Goal: Task Accomplishment & Management: Complete application form

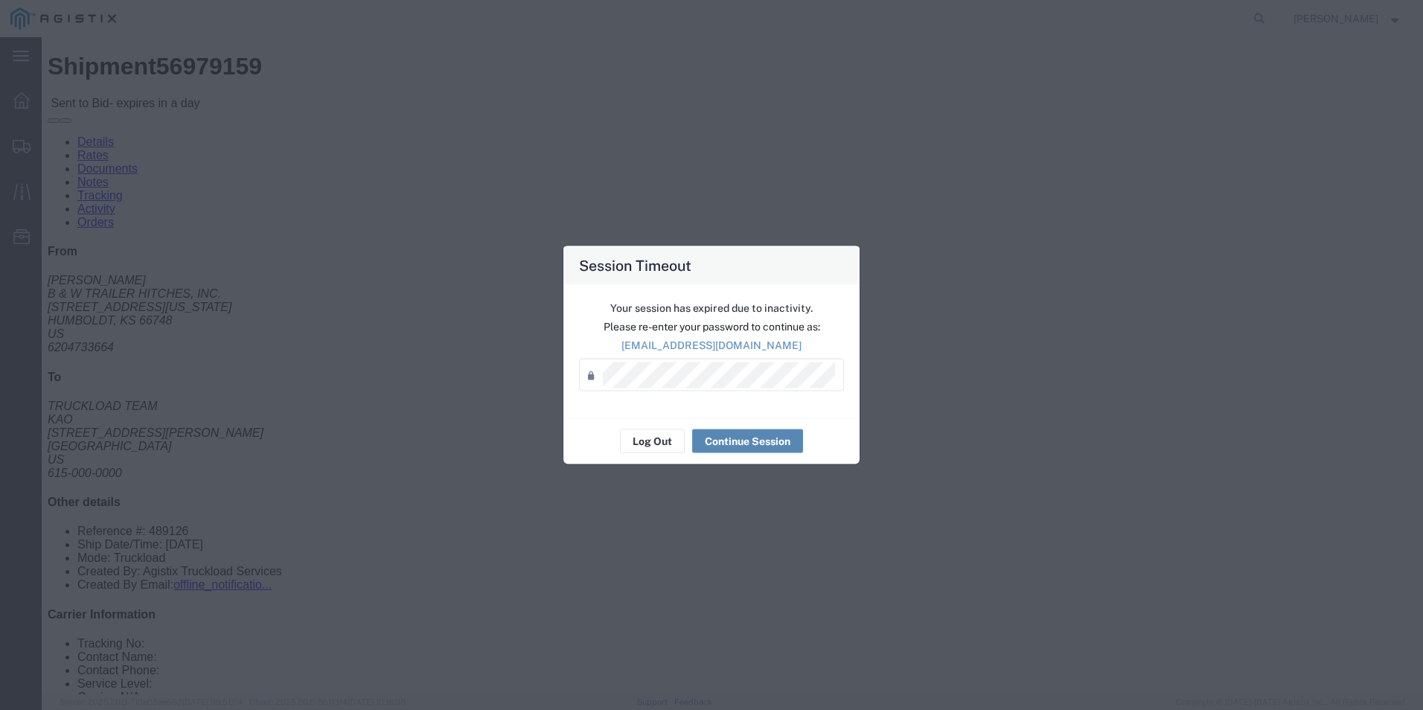
click at [782, 441] on button "Continue Session" at bounding box center [747, 441] width 111 height 24
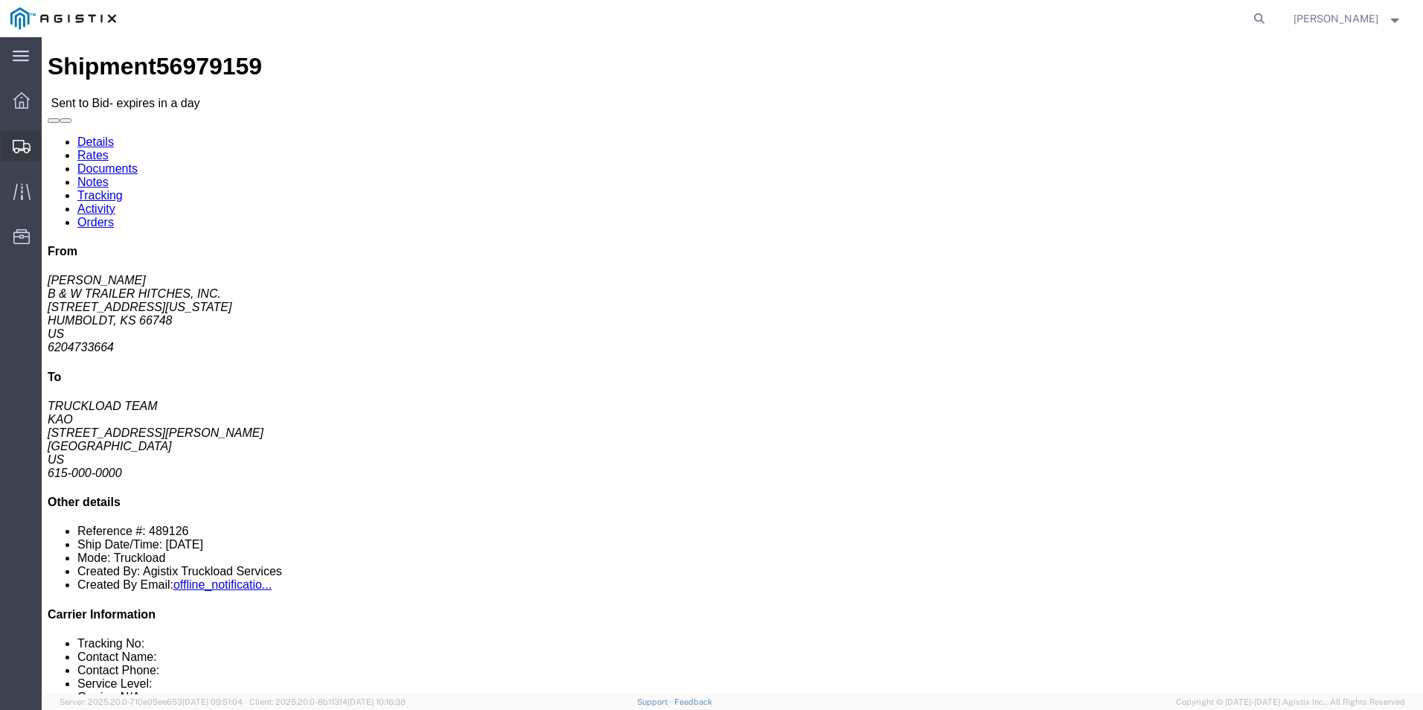
click at [17, 144] on icon at bounding box center [22, 146] width 18 height 13
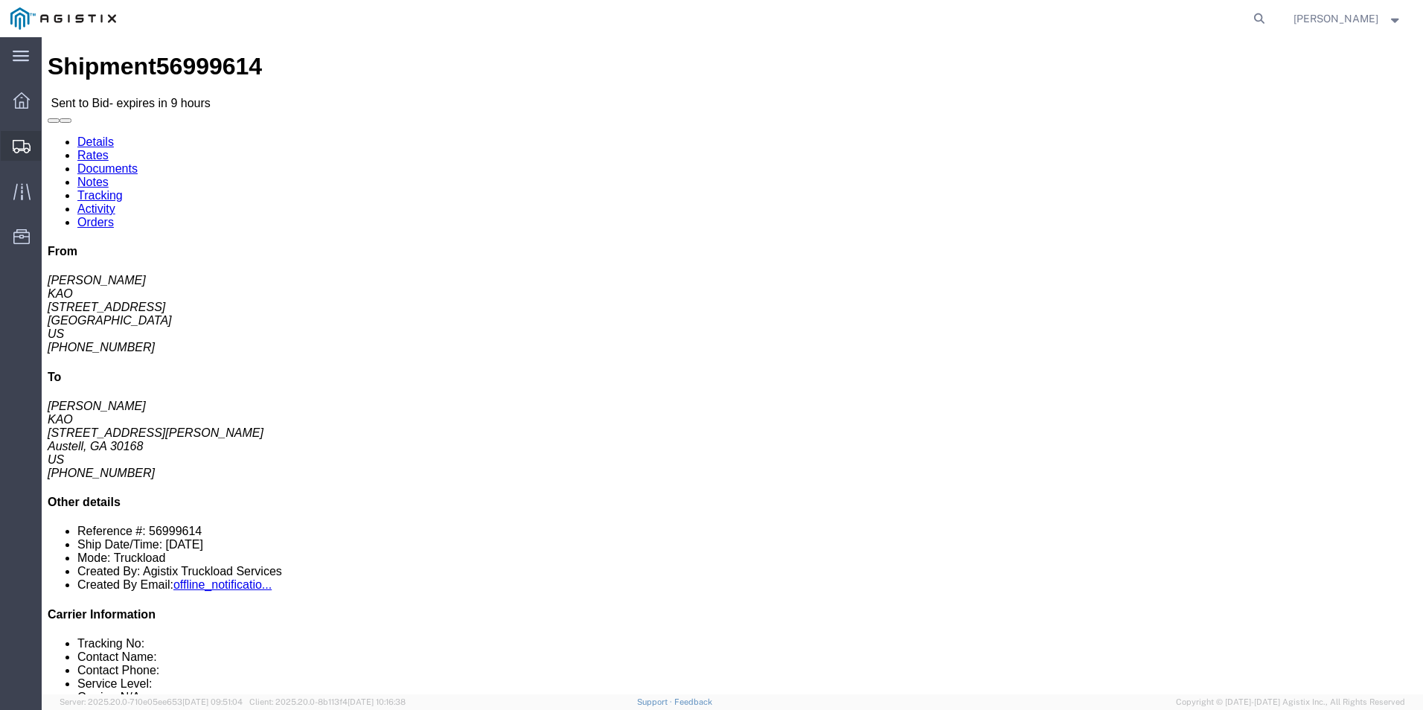
click at [30, 147] on icon at bounding box center [22, 146] width 18 height 13
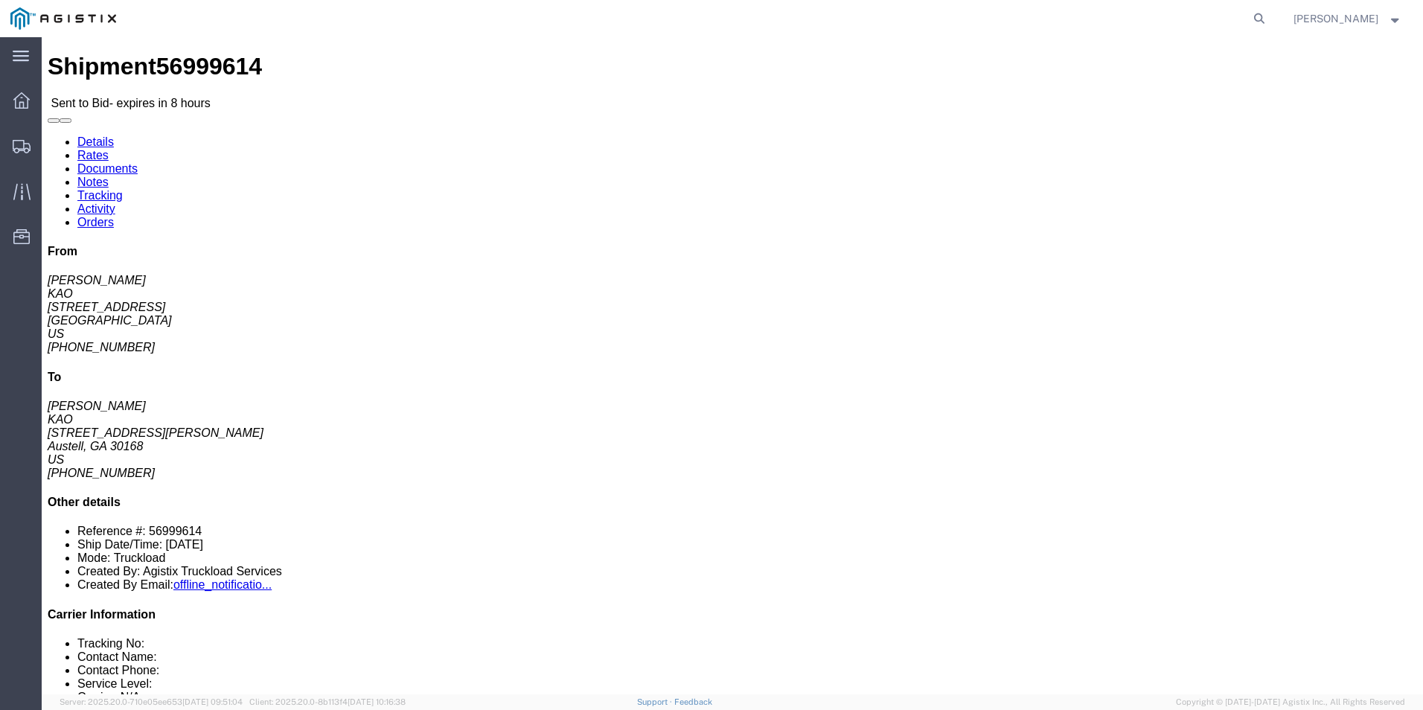
click link "Enter / Modify Bid"
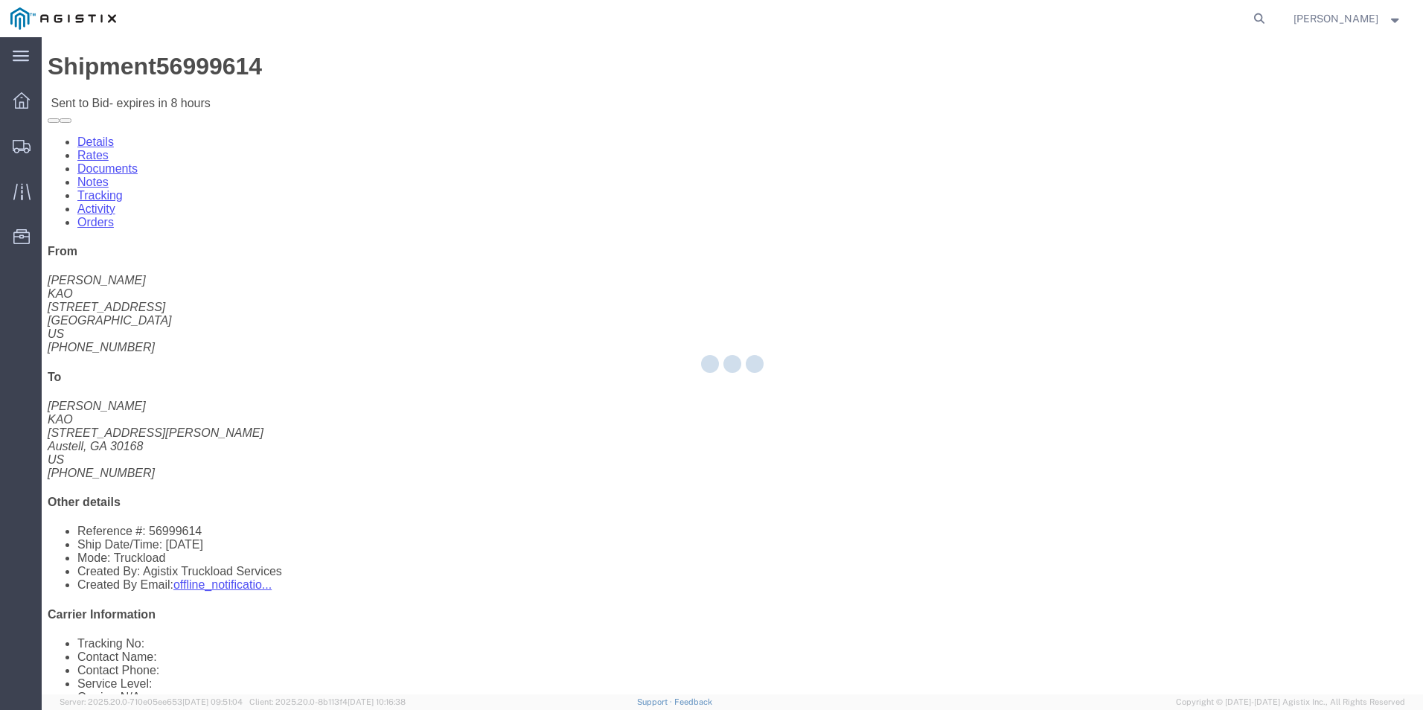
select select "18393"
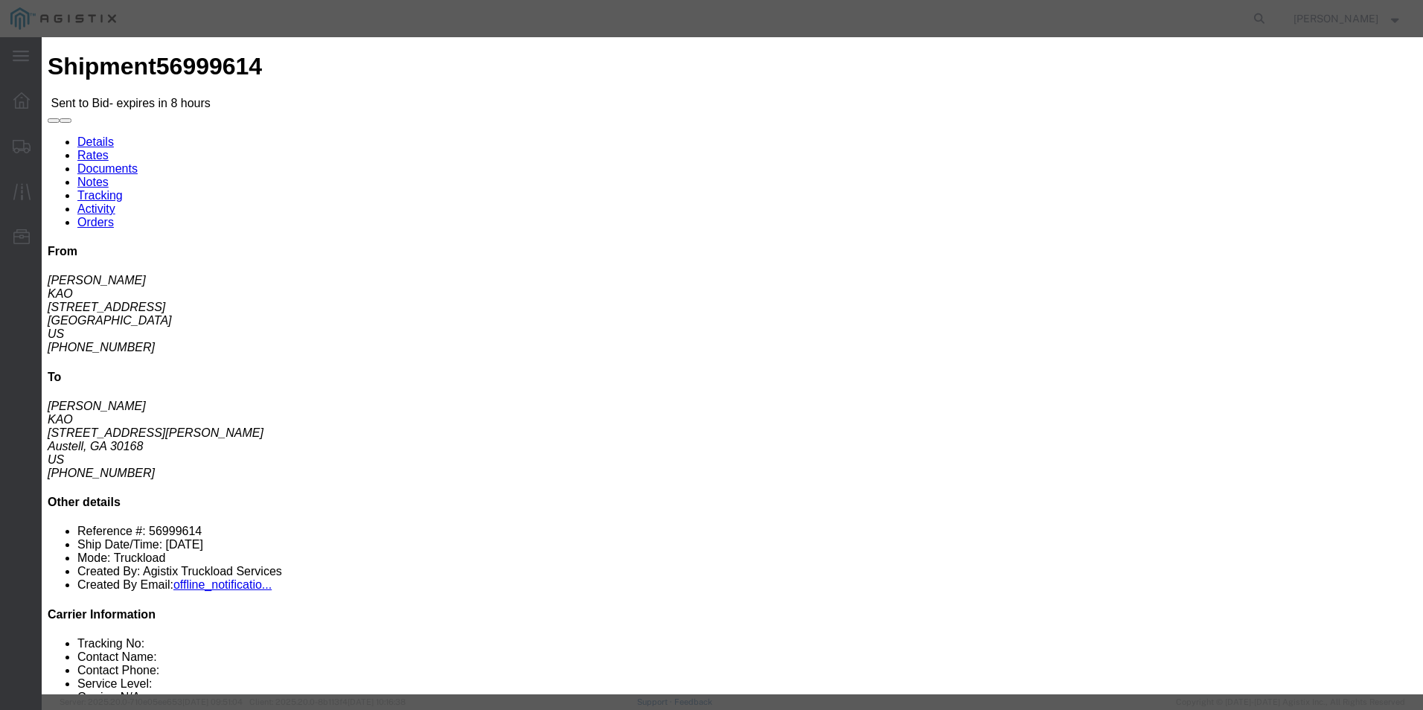
click div "Service Level Select Guaranteed Next Day Rail TL Standard 3 - 5 Day"
click select "Select Guaranteed Next Day Rail TL Standard 3 - 5 Day"
select select "38971"
click select "Select Guaranteed Next Day Rail TL Standard 3 - 5 Day"
click icon "button"
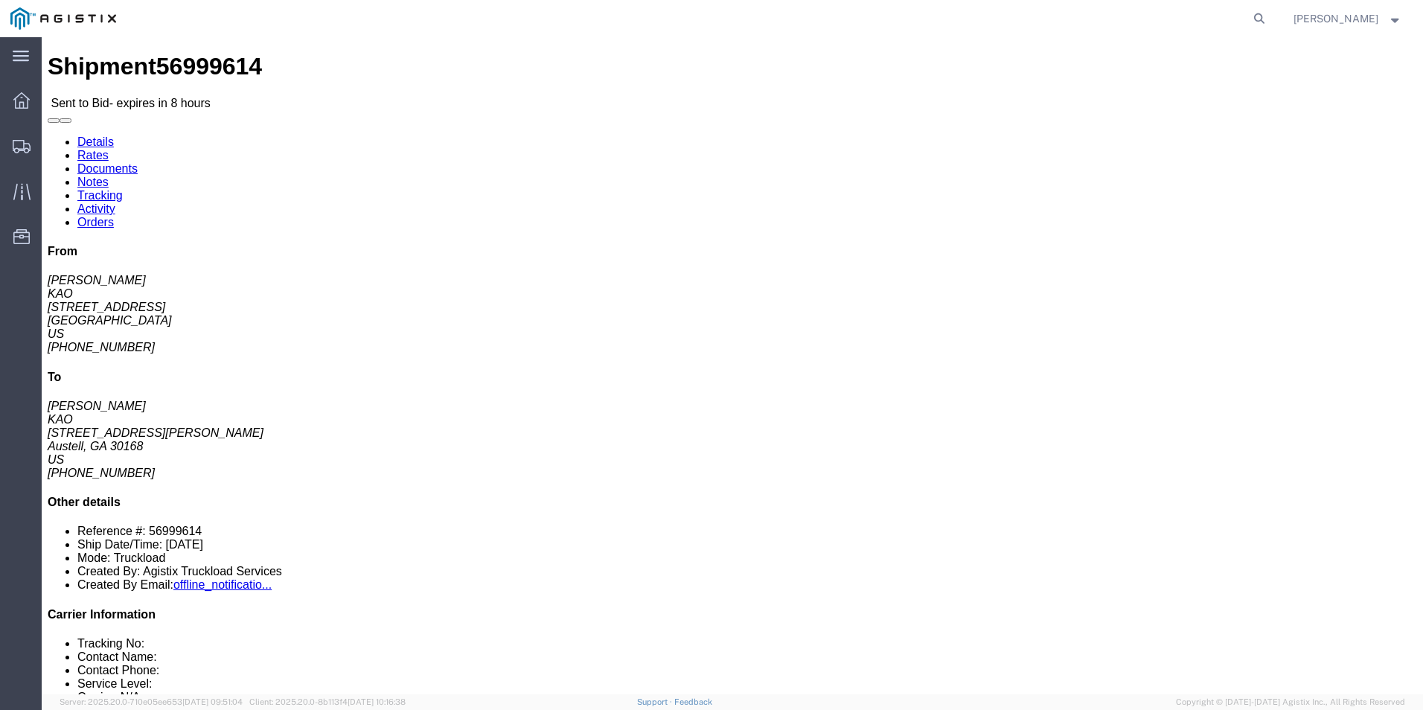
click link "Enter / Modify Bid"
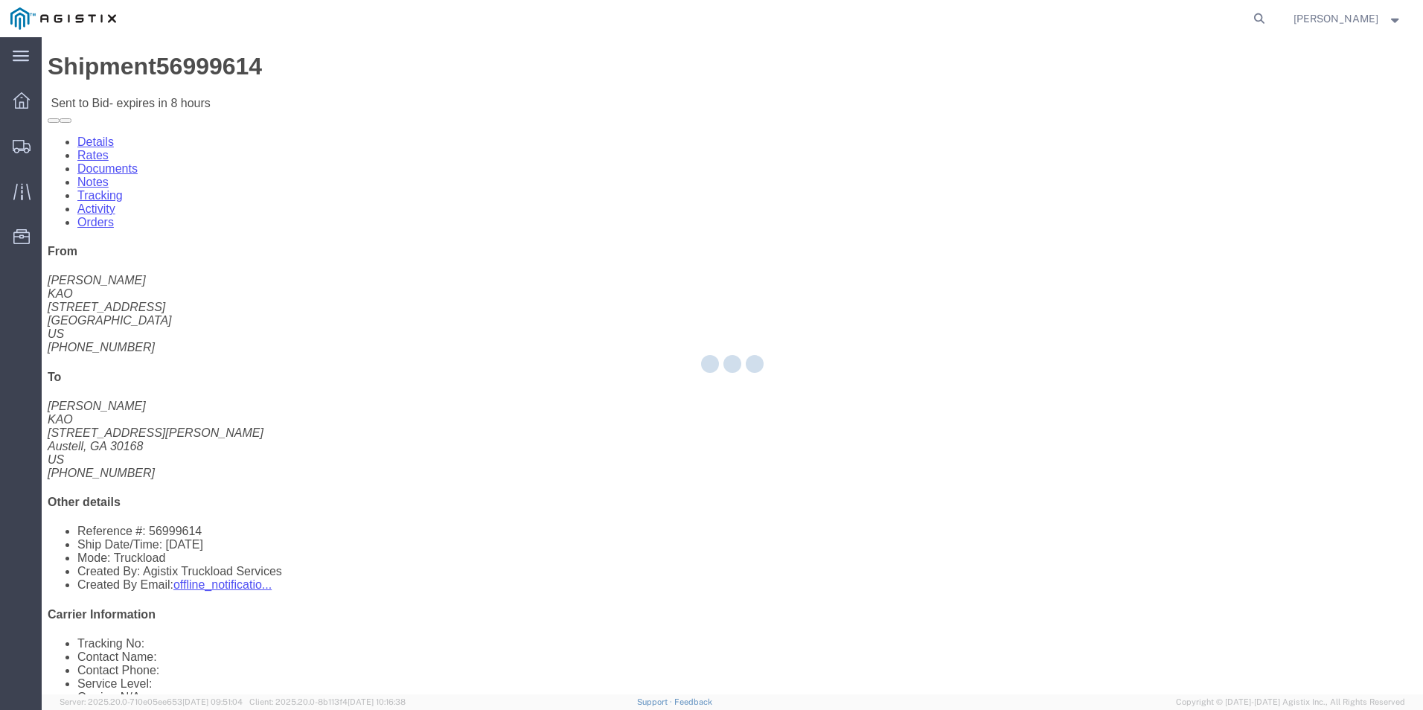
select select "18393"
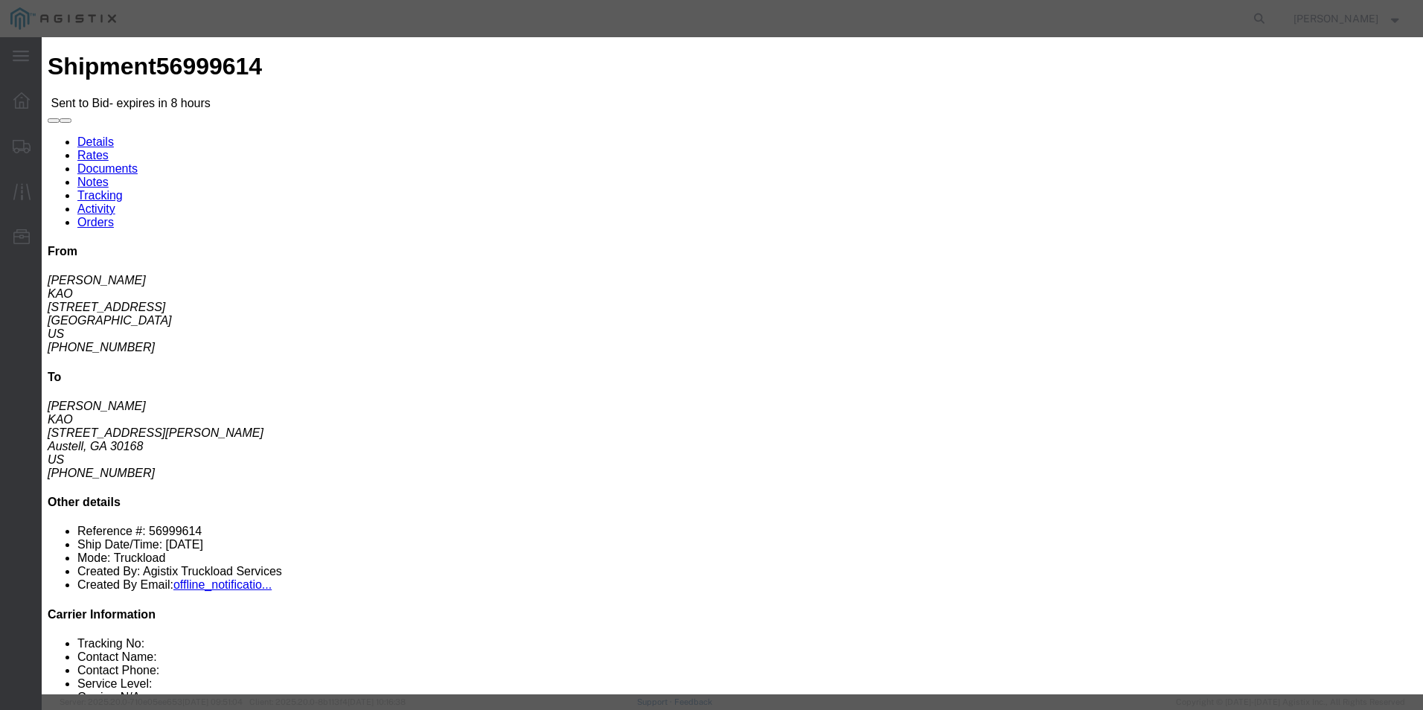
click select "Select Guaranteed Next Day Rail TL Standard 3 - 5 Day"
select select "35343"
click select "Select Guaranteed Next Day Rail TL Standard 3 - 5 Day"
click input "text"
type input "ITS BID"
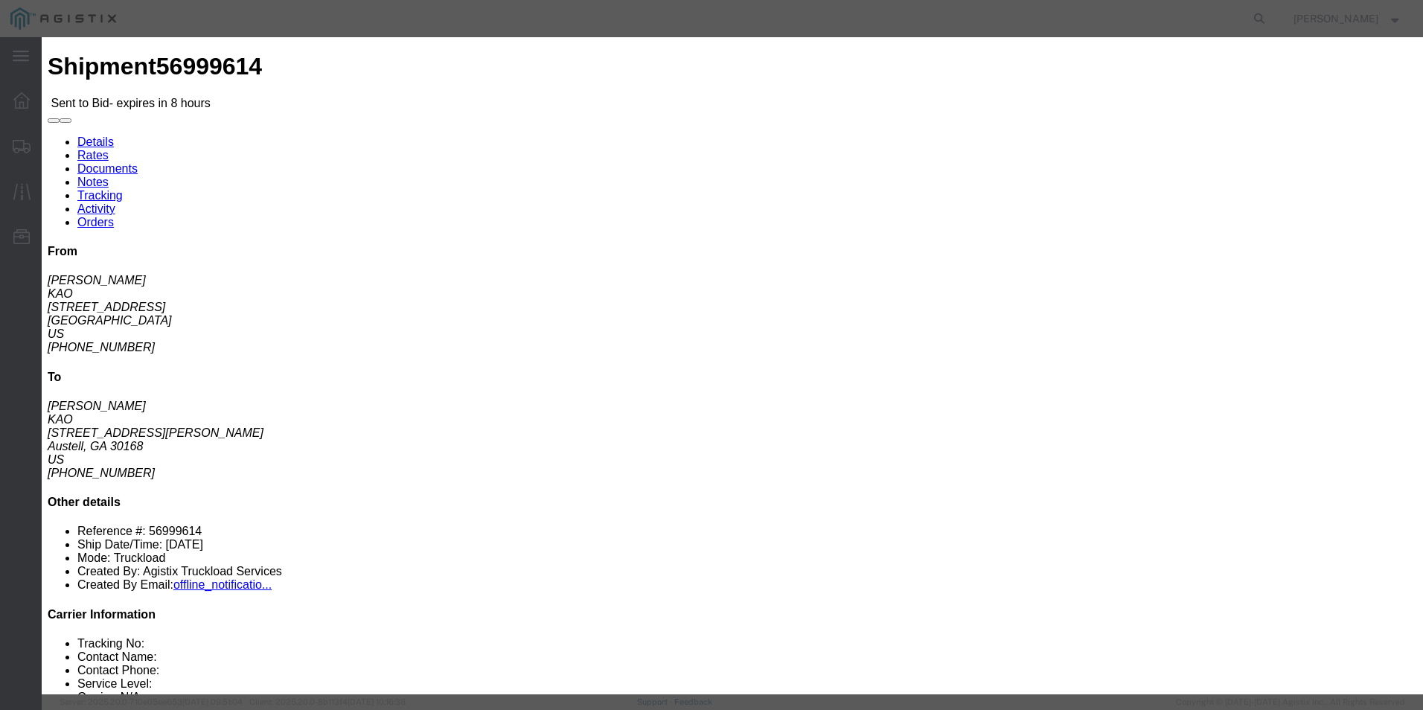
click select "Select Air Less than Truckload Multi-Leg Ocean Freight Rail Small Parcel Truckl…"
select select "TL"
click select "Select Air Less than Truckload Multi-Leg Ocean Freight Rail Small Parcel Truckl…"
click div "Select 2 Day Service 3 Axle Winch Truck 3 to 5 Day Service 96L Domestic Flat Ra…"
click input "number"
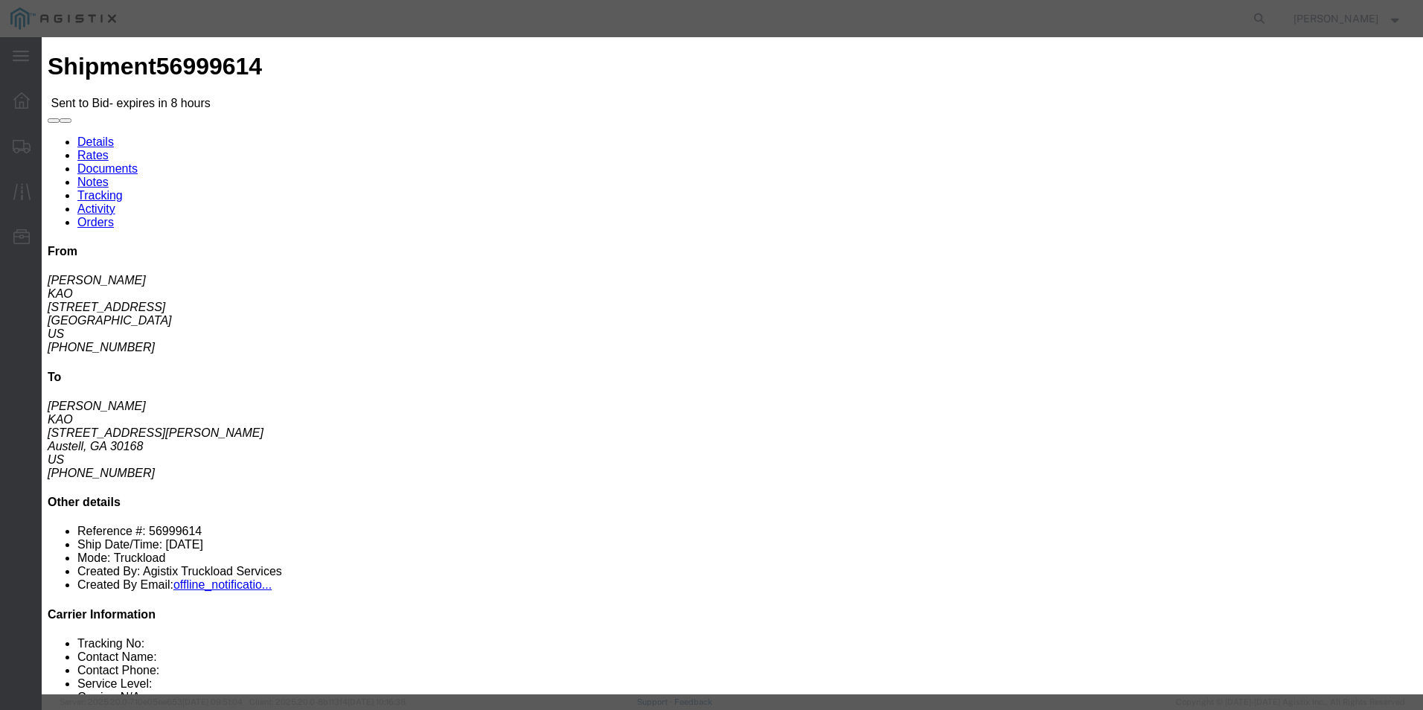
type input "1792"
click button "Submit"
